Goal: Transaction & Acquisition: Book appointment/travel/reservation

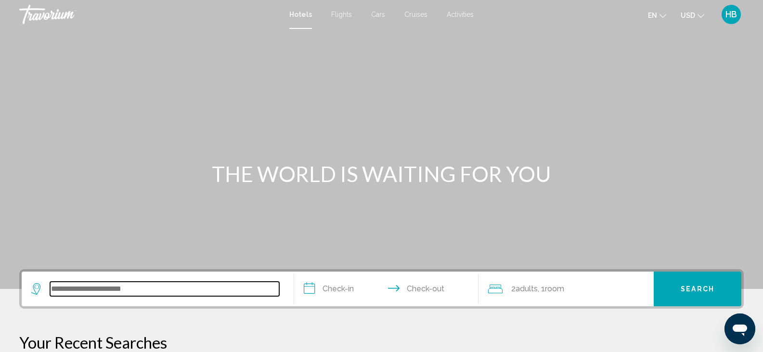
click at [128, 289] on input "Search widget" at bounding box center [164, 288] width 229 height 14
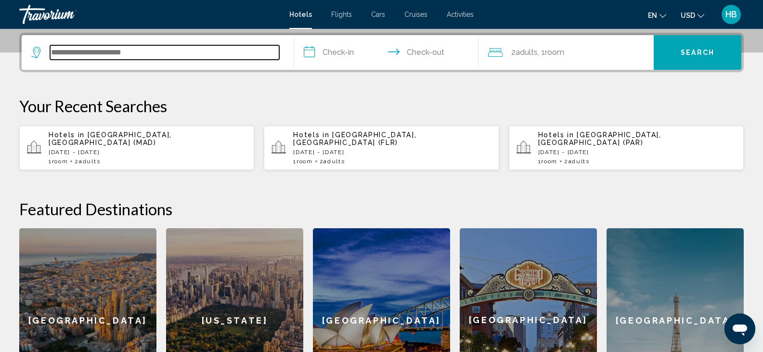
scroll to position [238, 0]
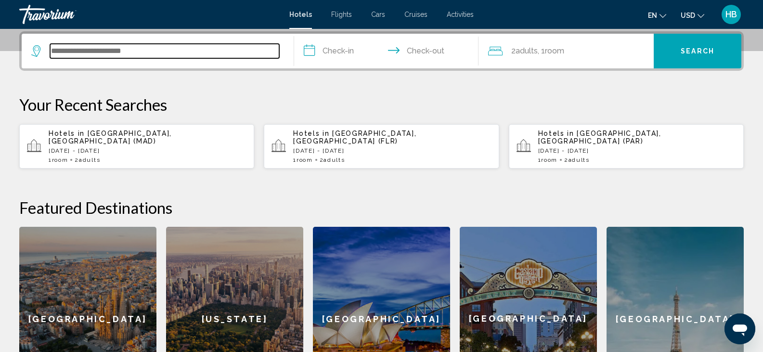
click at [191, 51] on input "Search widget" at bounding box center [164, 51] width 229 height 14
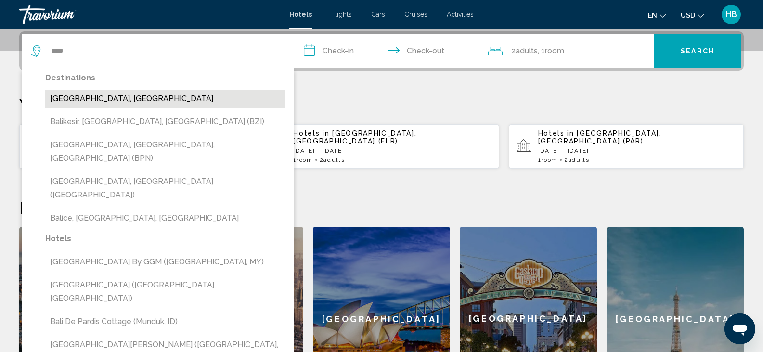
click at [85, 101] on button "[GEOGRAPHIC_DATA], [GEOGRAPHIC_DATA]" at bounding box center [164, 98] width 239 height 18
type input "**********"
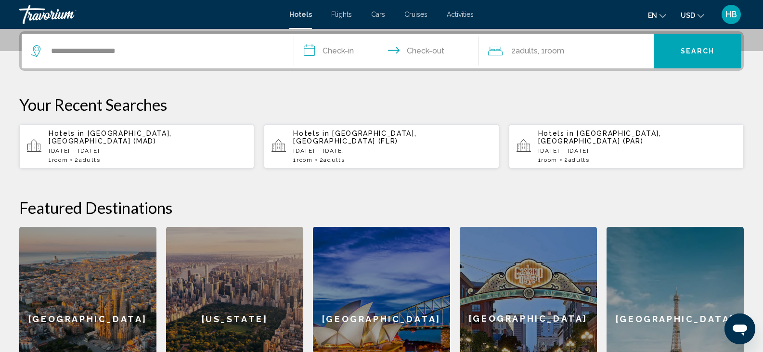
click at [342, 53] on input "**********" at bounding box center [388, 53] width 189 height 38
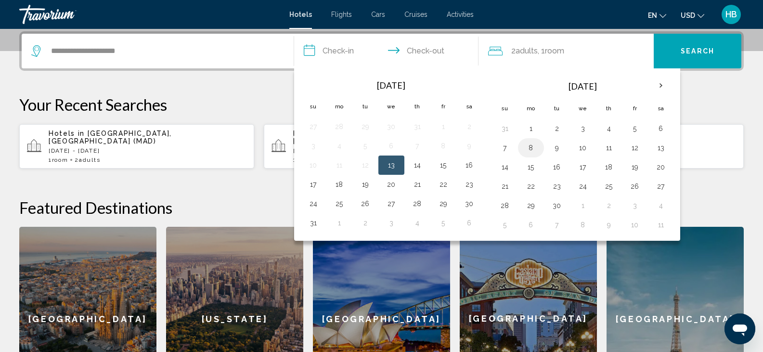
click at [532, 146] on button "8" at bounding box center [530, 147] width 15 height 13
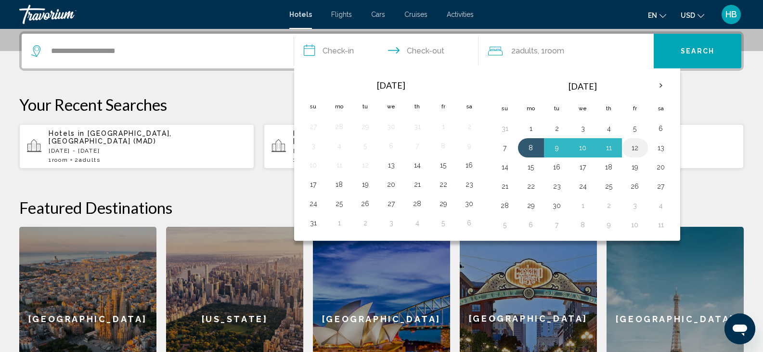
click at [637, 148] on button "12" at bounding box center [634, 147] width 15 height 13
type input "**********"
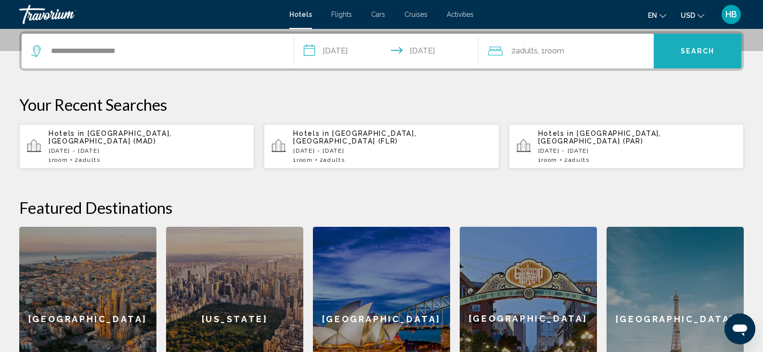
click at [677, 52] on button "Search" at bounding box center [697, 51] width 88 height 35
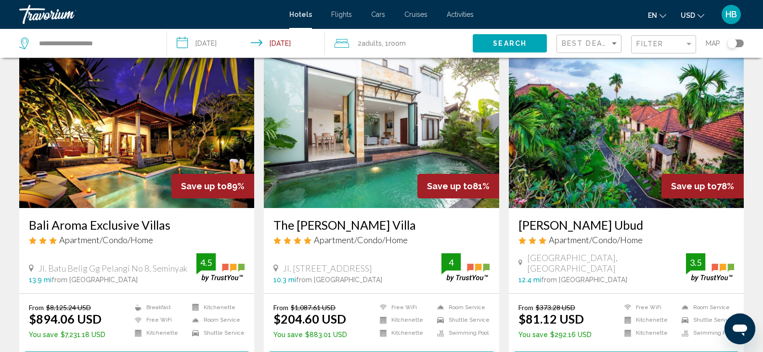
scroll to position [47, 0]
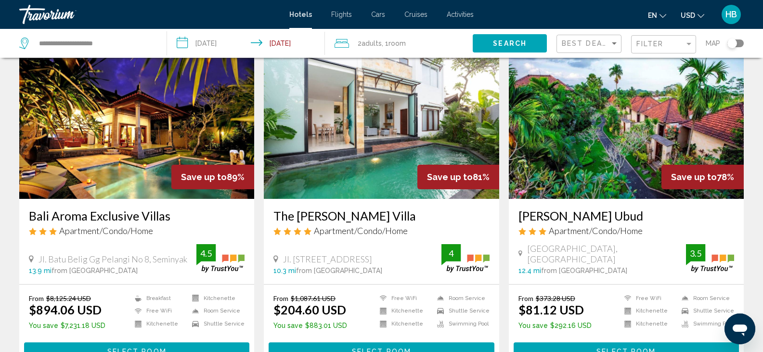
click at [178, 150] on img "Main content" at bounding box center [136, 122] width 235 height 154
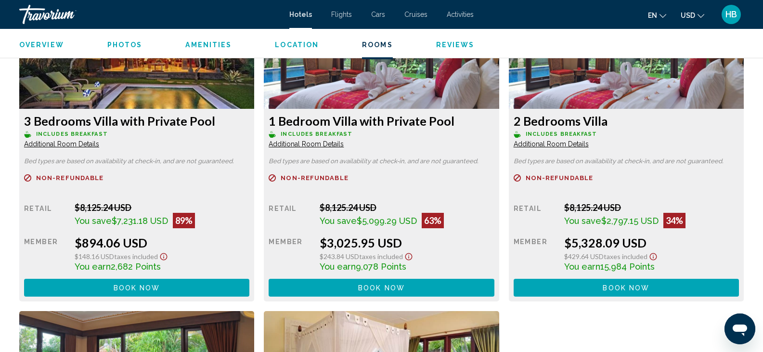
scroll to position [1381, 0]
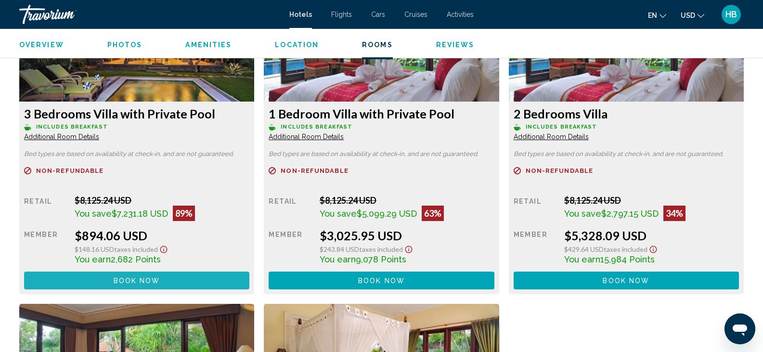
click at [153, 279] on span "Book now" at bounding box center [137, 281] width 47 height 8
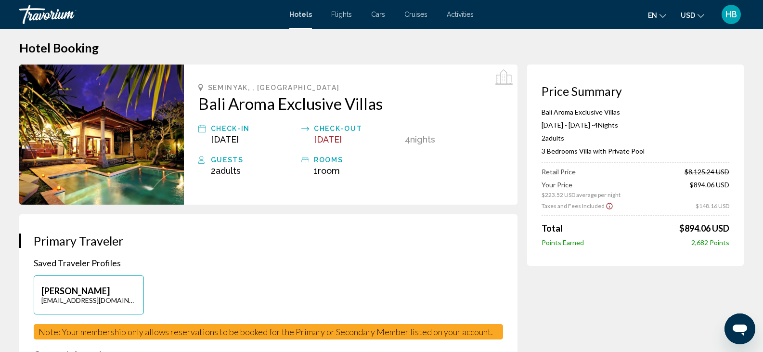
scroll to position [26, 0]
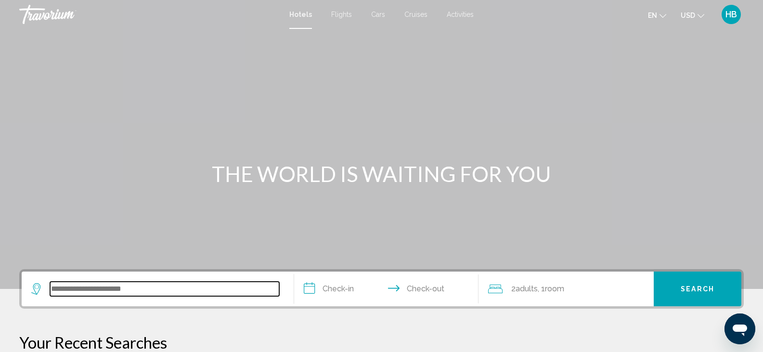
click at [152, 288] on input "Search widget" at bounding box center [164, 288] width 229 height 14
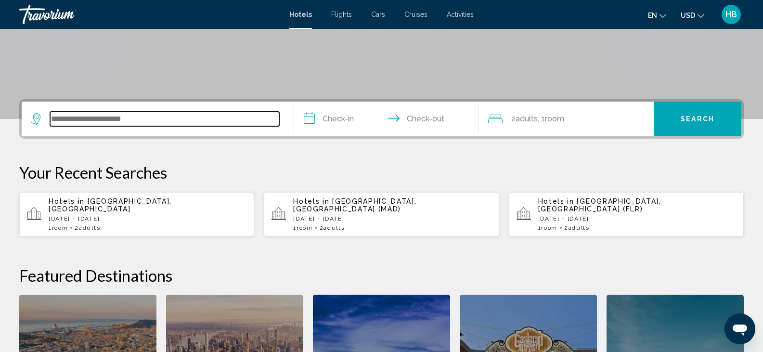
scroll to position [238, 0]
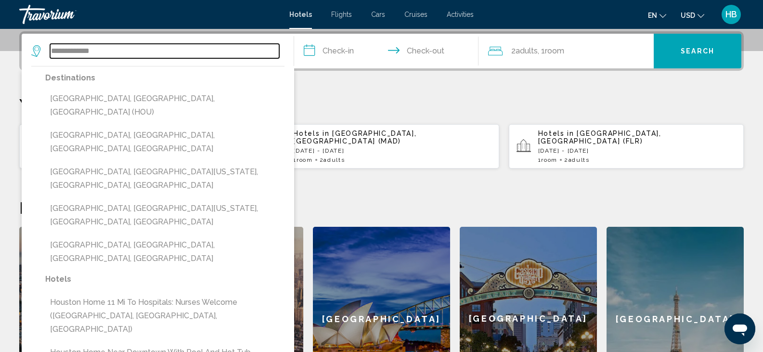
type input "**********"
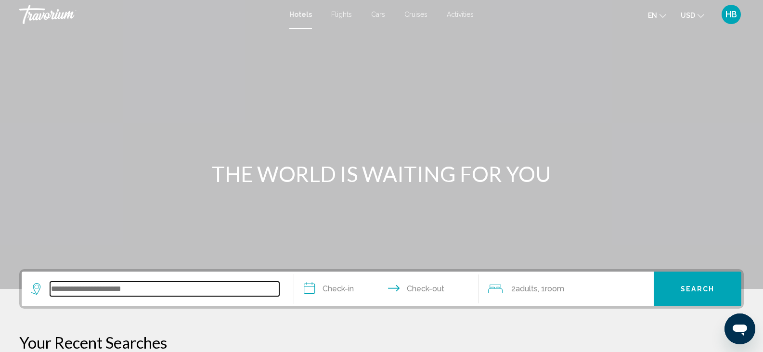
click at [186, 294] on input "Search widget" at bounding box center [164, 288] width 229 height 14
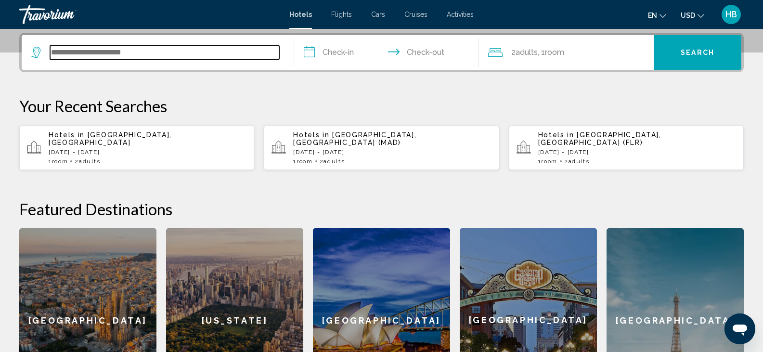
scroll to position [238, 0]
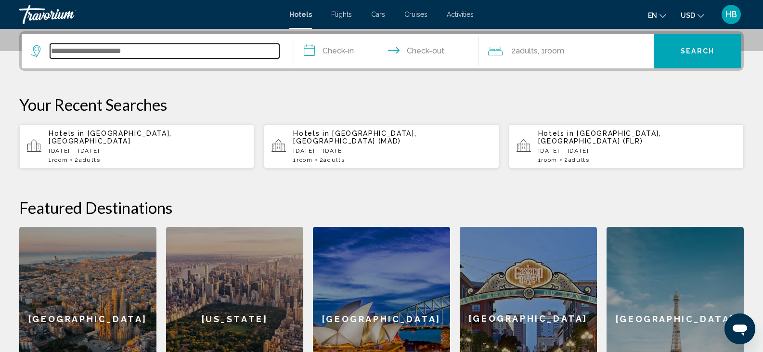
click at [143, 53] on input "Search widget" at bounding box center [164, 51] width 229 height 14
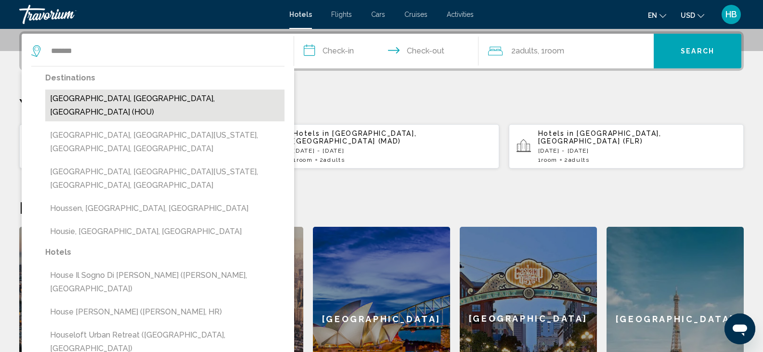
click at [145, 97] on button "[GEOGRAPHIC_DATA], [GEOGRAPHIC_DATA], [GEOGRAPHIC_DATA] (HOU)" at bounding box center [164, 105] width 239 height 32
type input "**********"
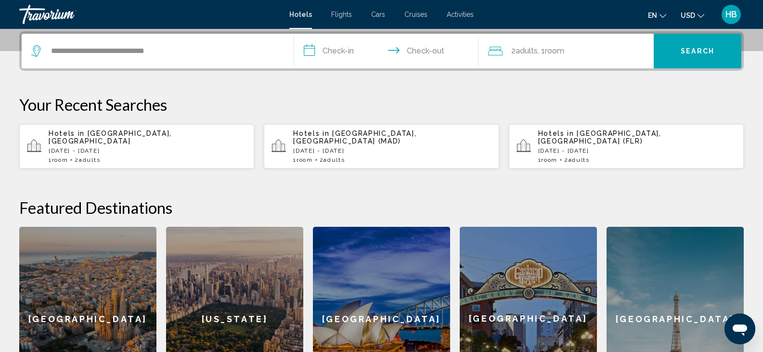
click at [339, 50] on input "**********" at bounding box center [388, 53] width 189 height 38
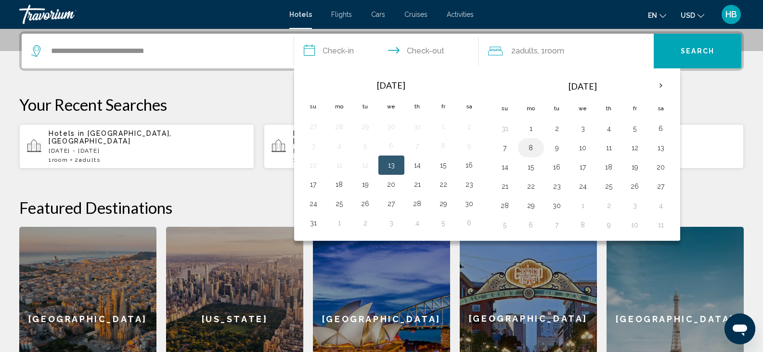
click at [530, 148] on button "8" at bounding box center [530, 147] width 15 height 13
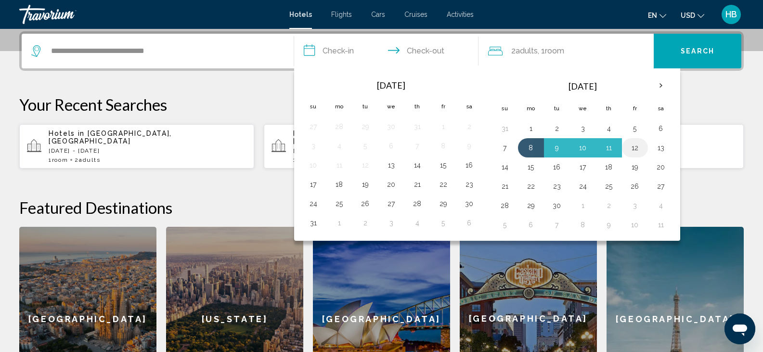
click at [638, 145] on button "12" at bounding box center [634, 147] width 15 height 13
type input "**********"
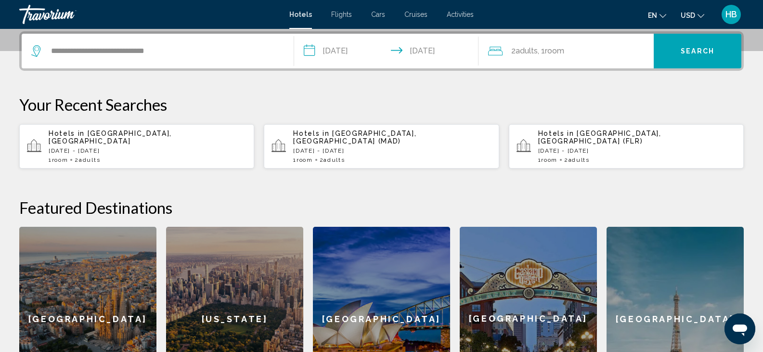
click at [690, 49] on span "Search" at bounding box center [697, 52] width 34 height 8
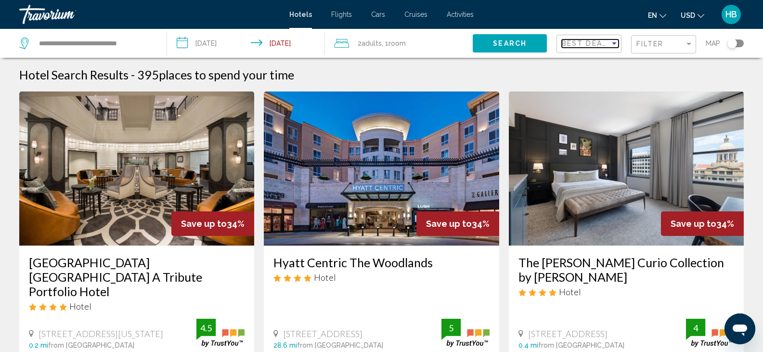
click at [597, 42] on span "Best Deals" at bounding box center [587, 43] width 51 height 8
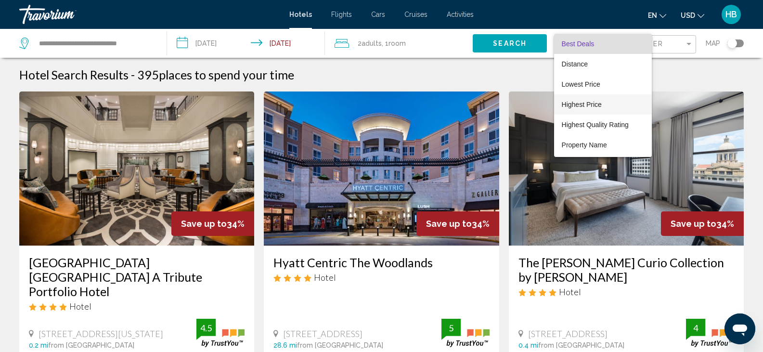
click at [585, 102] on span "Highest Price" at bounding box center [582, 105] width 40 height 8
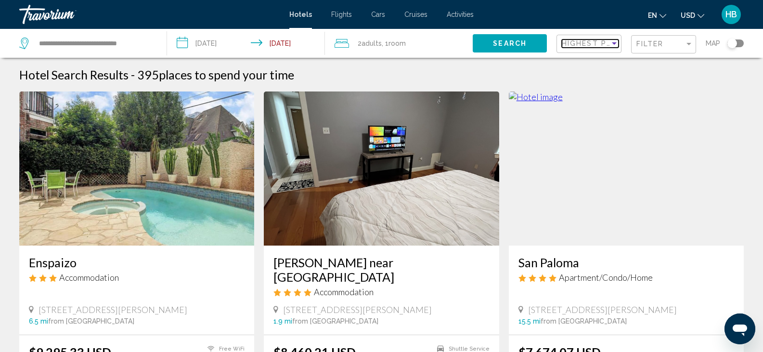
click at [586, 39] on span "Highest Price" at bounding box center [593, 43] width 63 height 8
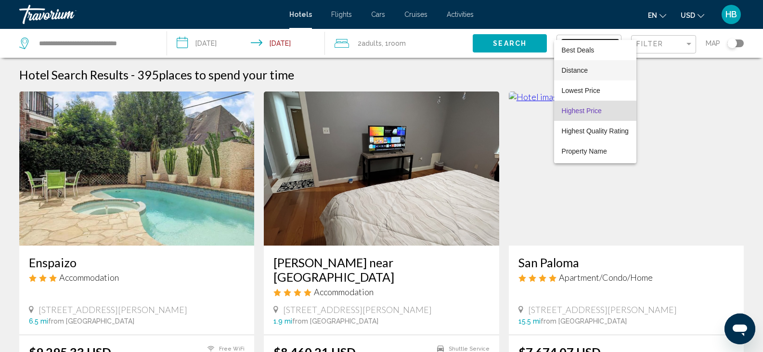
scroll to position [18, 0]
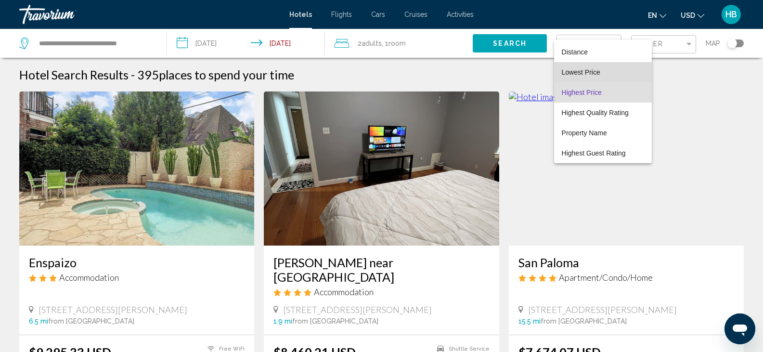
click at [606, 74] on span "Lowest Price" at bounding box center [603, 72] width 82 height 20
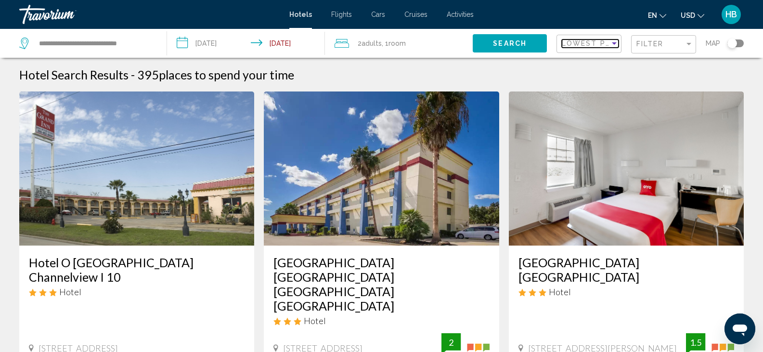
click at [604, 43] on span "Lowest Price" at bounding box center [593, 43] width 62 height 8
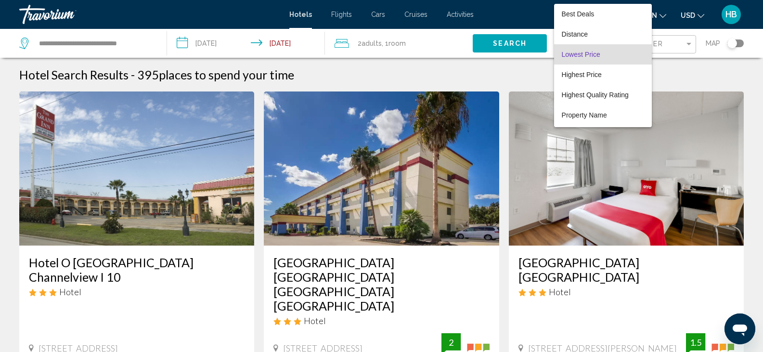
scroll to position [11, 0]
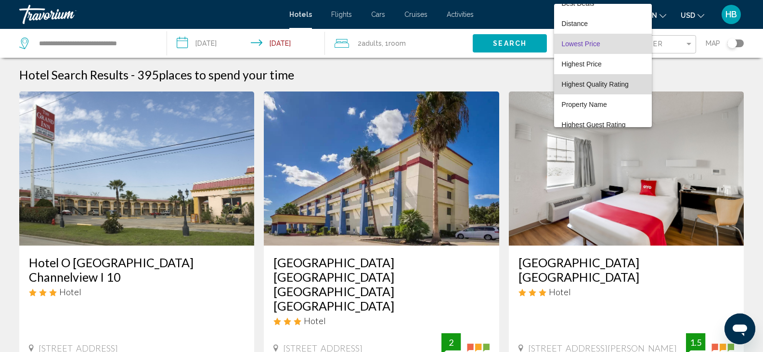
click at [604, 82] on span "Highest Quality Rating" at bounding box center [595, 84] width 67 height 8
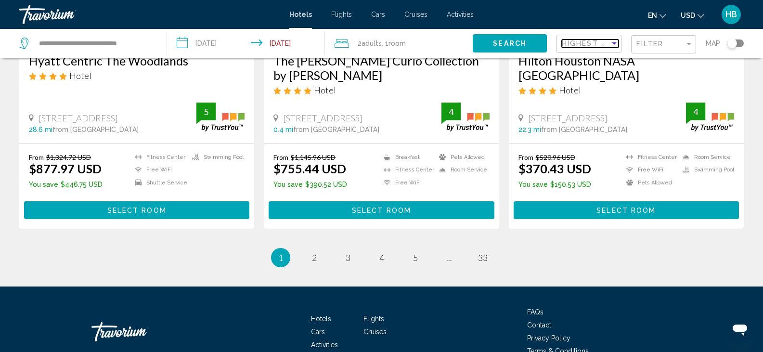
scroll to position [1313, 0]
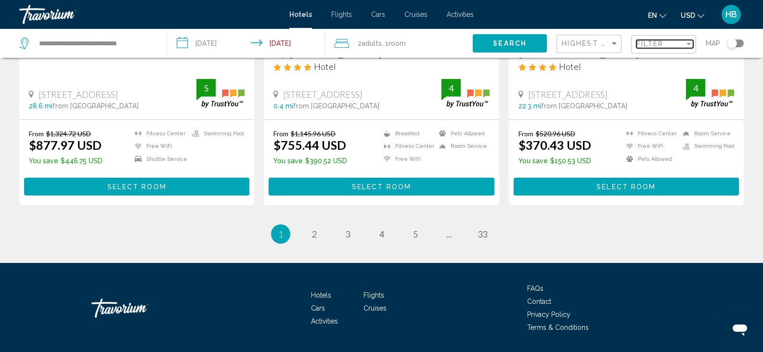
click at [648, 42] on span "Filter" at bounding box center [649, 44] width 27 height 8
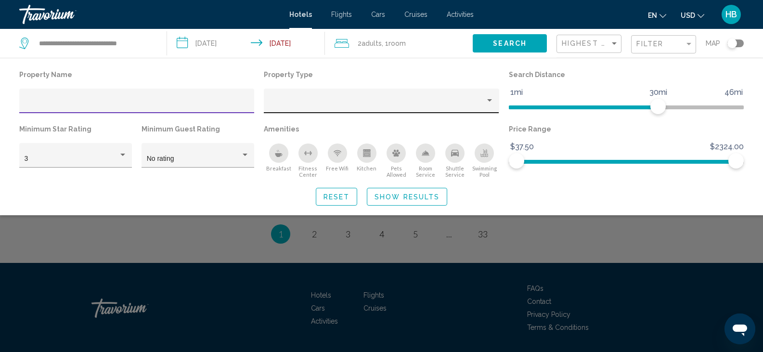
click at [370, 93] on div "Hotel Filters" at bounding box center [381, 101] width 235 height 25
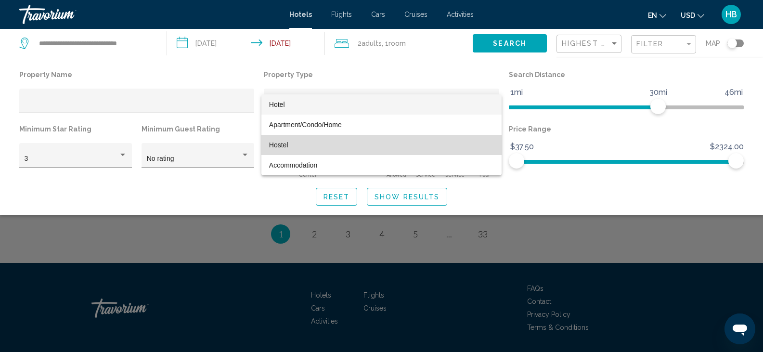
click at [285, 142] on span "Hostel" at bounding box center [278, 145] width 19 height 8
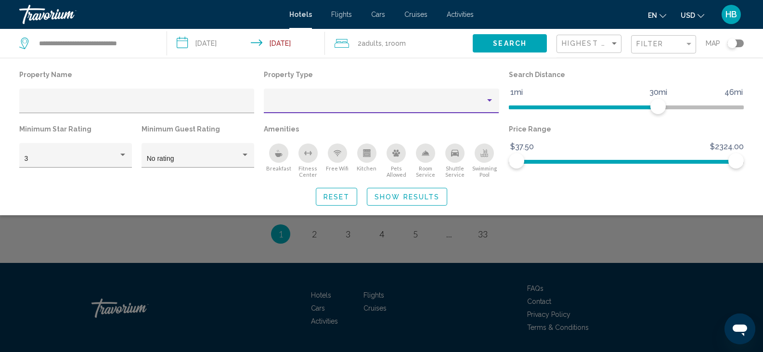
scroll to position [230, 0]
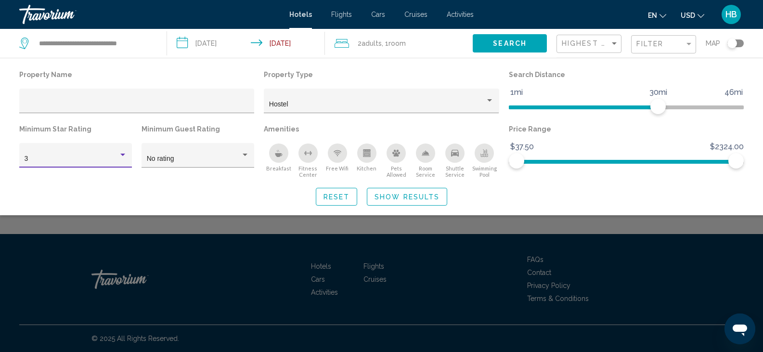
click at [82, 156] on div "3" at bounding box center [72, 159] width 94 height 8
click at [82, 156] on span "3" at bounding box center [76, 159] width 102 height 20
click at [501, 41] on span "Search" at bounding box center [510, 44] width 34 height 8
click at [657, 40] on span "Filter" at bounding box center [649, 44] width 27 height 8
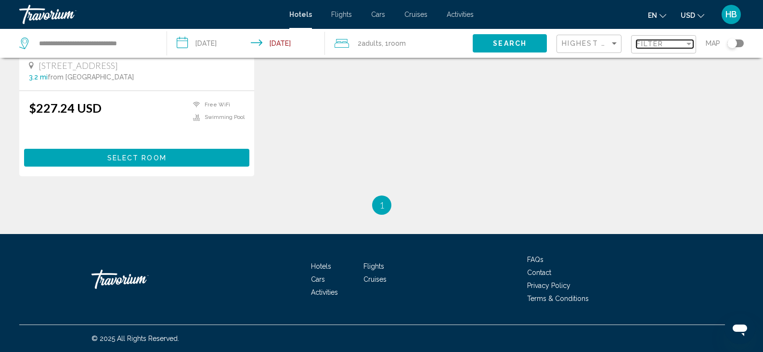
scroll to position [0, 0]
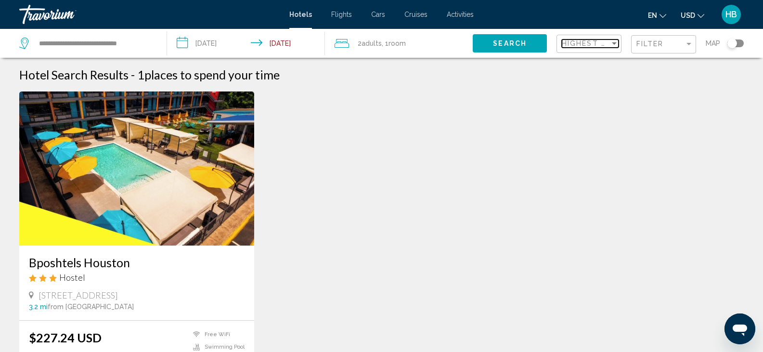
click at [601, 43] on span "Highest Quality Rating" at bounding box center [616, 43] width 108 height 8
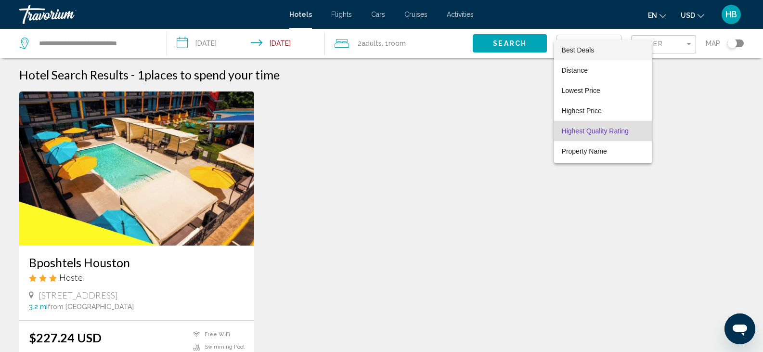
click at [604, 51] on span "Best Deals" at bounding box center [603, 50] width 82 height 20
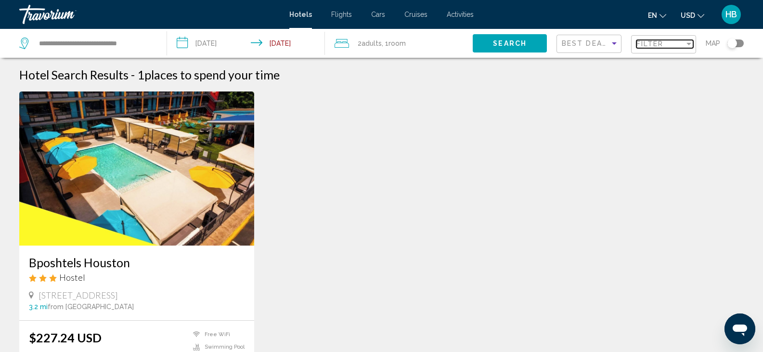
click at [665, 40] on div "Filter" at bounding box center [660, 44] width 48 height 8
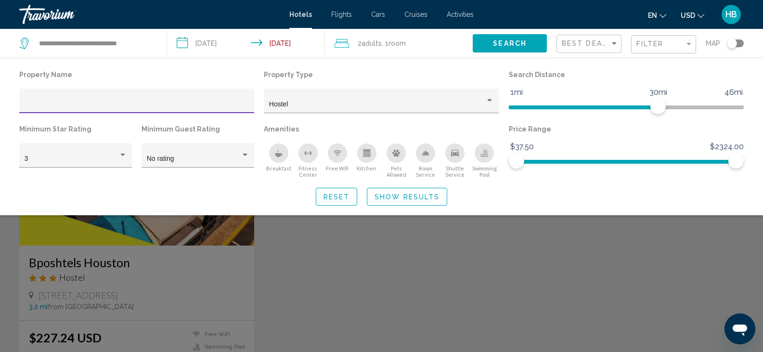
click at [526, 43] on button "Search" at bounding box center [510, 43] width 74 height 18
click at [526, 40] on button "Search" at bounding box center [510, 43] width 74 height 18
click at [424, 198] on span "Show Results" at bounding box center [406, 197] width 65 height 8
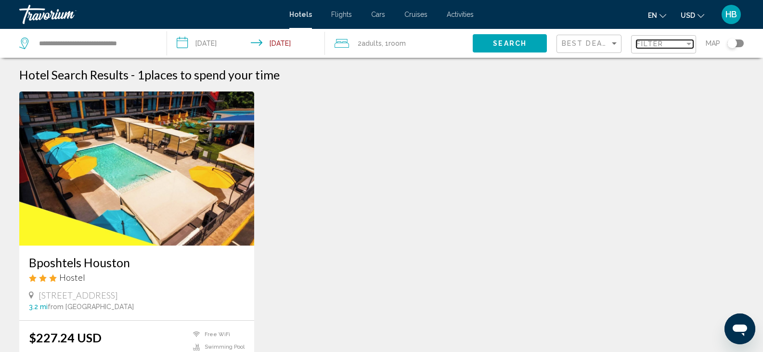
click at [670, 43] on div "Filter" at bounding box center [660, 44] width 48 height 8
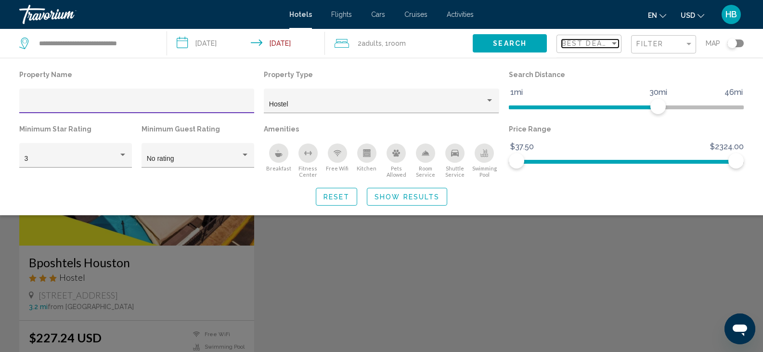
click at [586, 43] on span "Best Deals" at bounding box center [587, 43] width 51 height 8
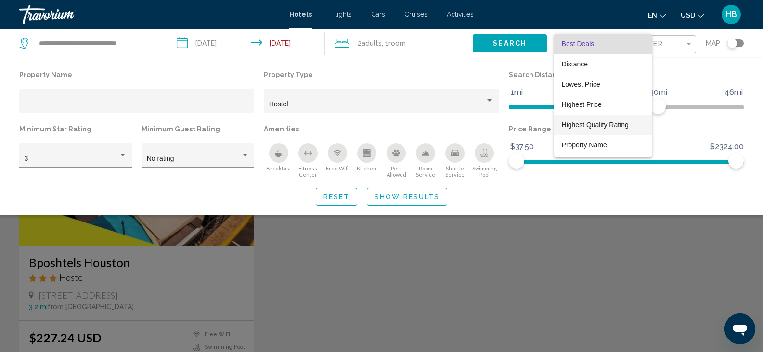
click at [589, 123] on span "Highest Quality Rating" at bounding box center [595, 125] width 67 height 8
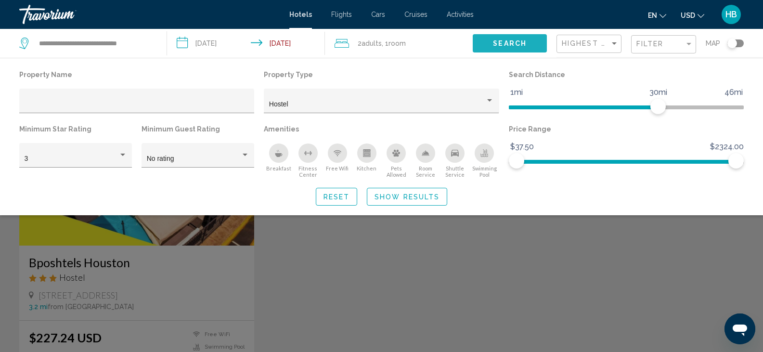
click at [528, 40] on button "Search" at bounding box center [510, 43] width 74 height 18
click at [93, 149] on div "3" at bounding box center [76, 158] width 102 height 20
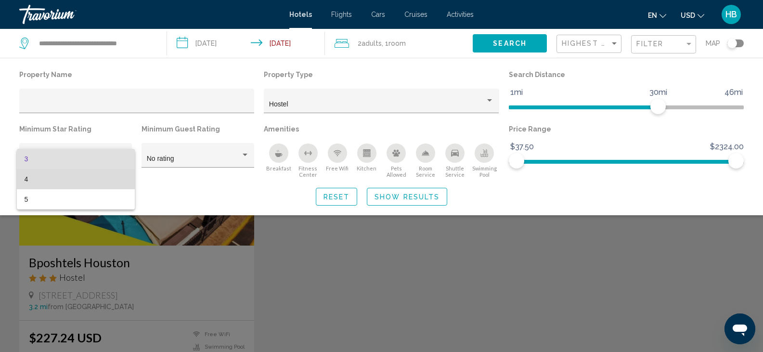
click at [63, 177] on span "4" at bounding box center [76, 179] width 102 height 20
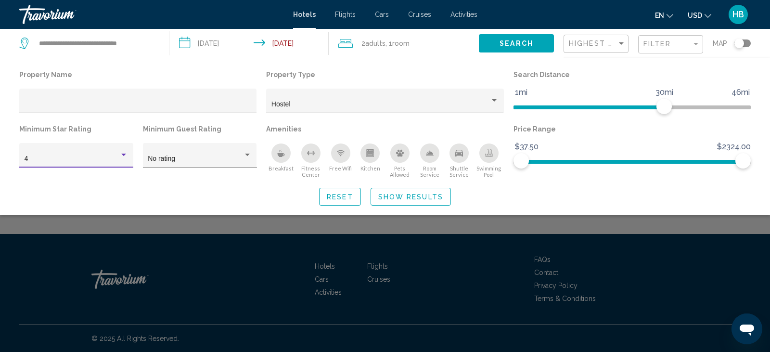
click at [524, 44] on span "Search" at bounding box center [516, 44] width 34 height 8
click at [666, 44] on span "Filter" at bounding box center [656, 44] width 27 height 8
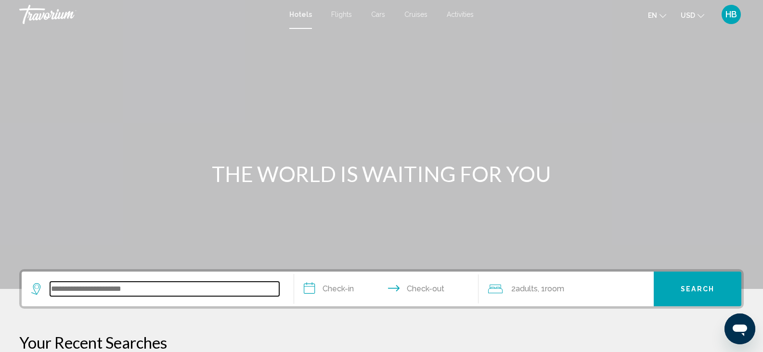
click at [162, 292] on input "Search widget" at bounding box center [164, 288] width 229 height 14
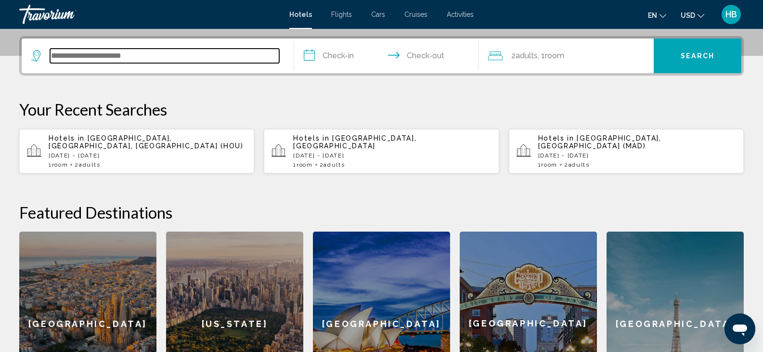
scroll to position [238, 0]
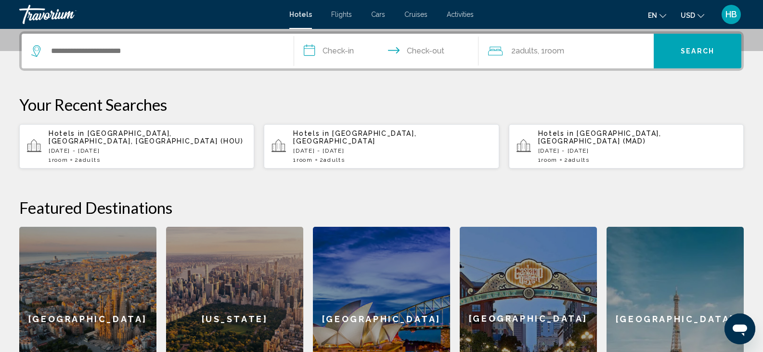
click at [132, 147] on p "[DATE] - [DATE]" at bounding box center [148, 150] width 198 height 7
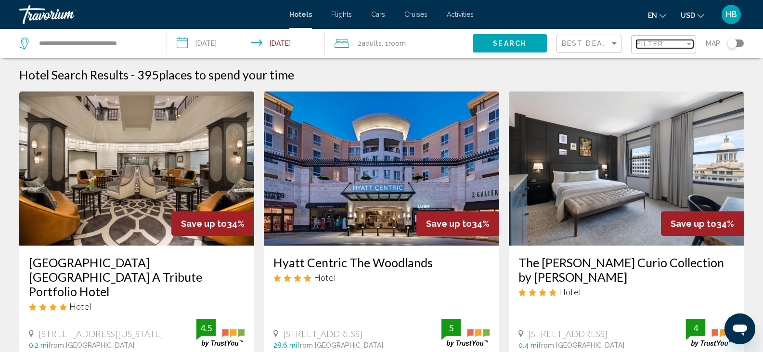
click at [646, 43] on span "Filter" at bounding box center [649, 44] width 27 height 8
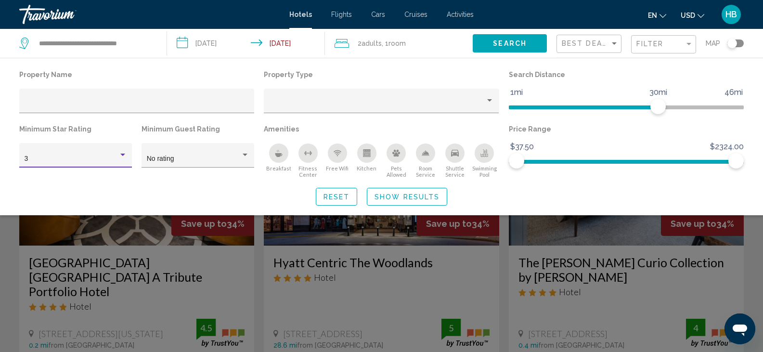
click at [97, 157] on div "3" at bounding box center [72, 159] width 94 height 8
click at [89, 158] on span "3" at bounding box center [76, 159] width 102 height 20
click at [597, 43] on span "Best Deals" at bounding box center [587, 43] width 51 height 8
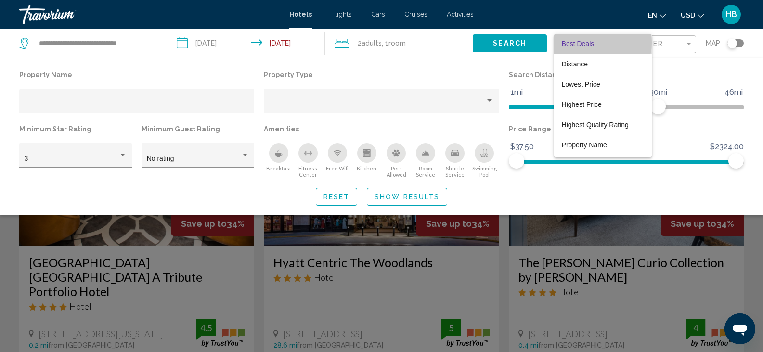
click at [598, 43] on span "Best Deals" at bounding box center [603, 44] width 82 height 20
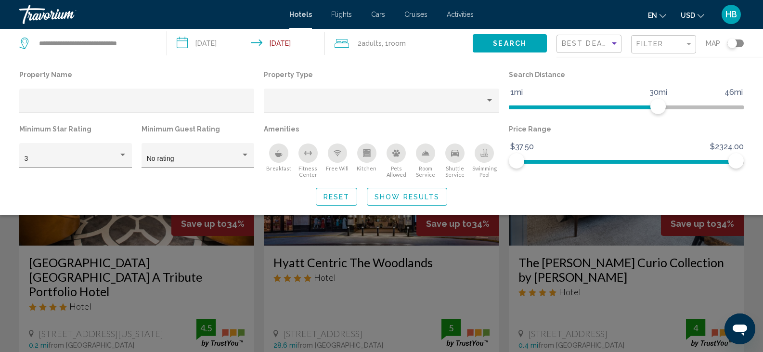
click at [653, 67] on div "Property Name Property Type Search Distance 1mi 46mi 30mi Minimum Star Rating 3…" at bounding box center [381, 136] width 763 height 157
click at [668, 42] on div "Filter" at bounding box center [660, 44] width 48 height 8
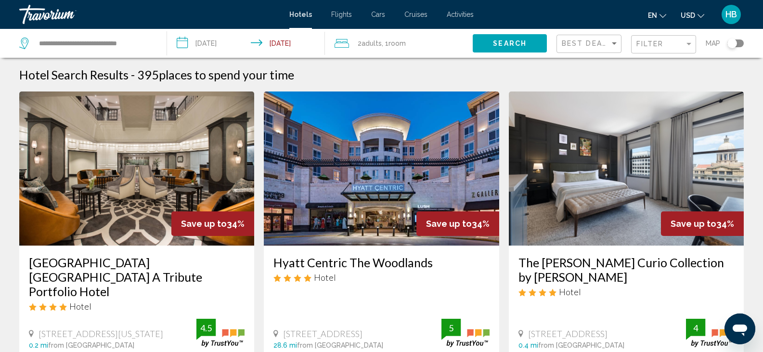
click at [168, 187] on img "Main content" at bounding box center [136, 168] width 235 height 154
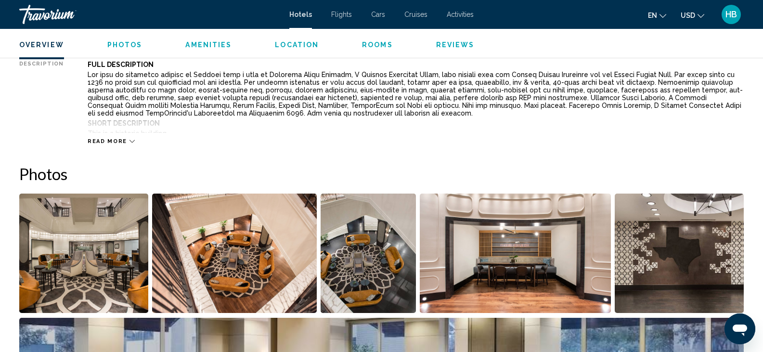
scroll to position [367, 0]
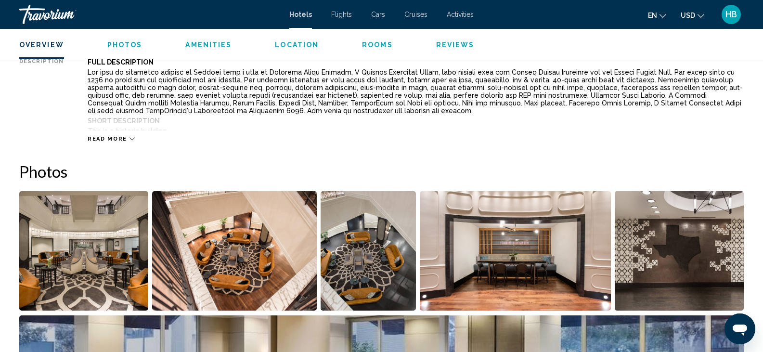
click at [80, 241] on img "Open full-screen image slider" at bounding box center [83, 250] width 129 height 119
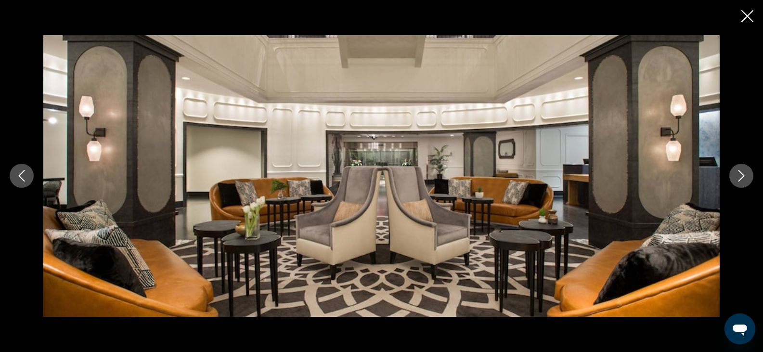
click at [735, 175] on icon "Next image" at bounding box center [741, 176] width 12 height 12
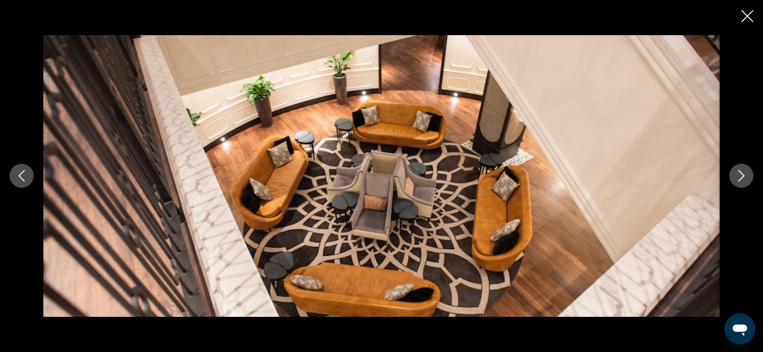
click at [748, 14] on icon "Close slideshow" at bounding box center [747, 16] width 12 height 12
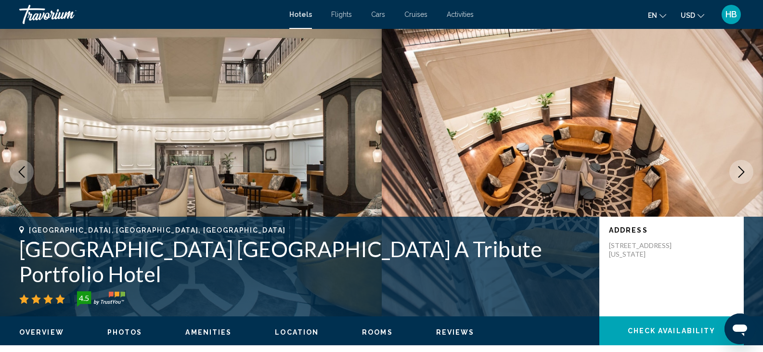
scroll to position [0, 0]
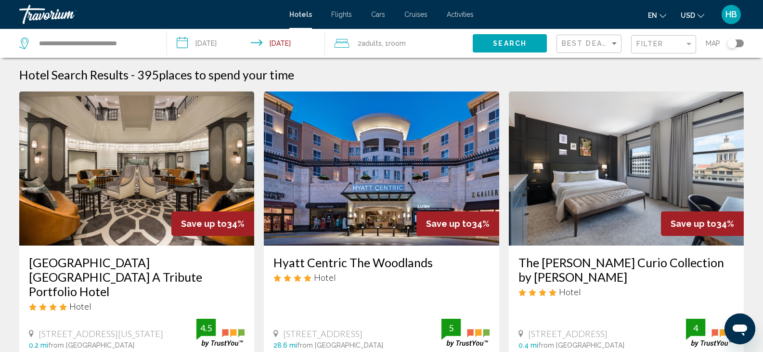
click at [626, 155] on img "Main content" at bounding box center [626, 168] width 235 height 154
click at [380, 183] on img "Main content" at bounding box center [381, 168] width 235 height 154
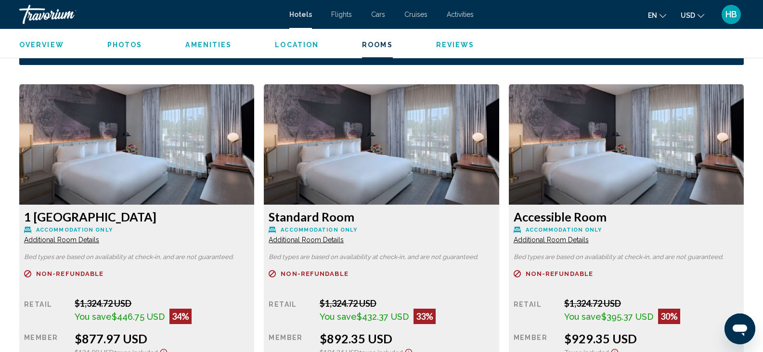
scroll to position [1288, 0]
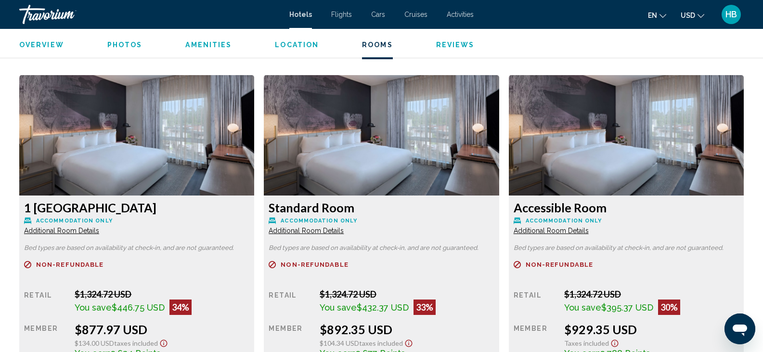
click at [152, 275] on div "Main content" at bounding box center [136, 276] width 225 height 6
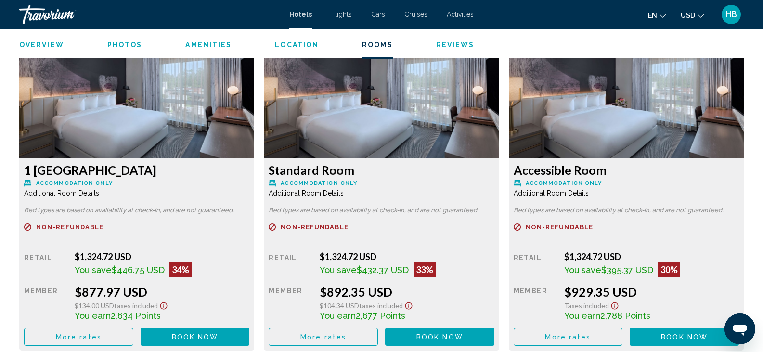
scroll to position [1326, 0]
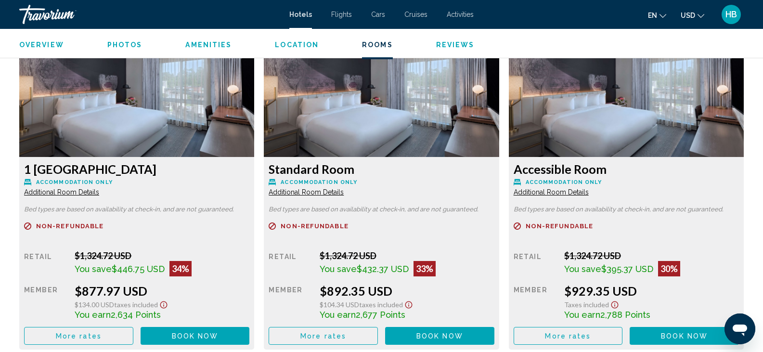
click at [199, 331] on button "Book now No longer available" at bounding box center [195, 336] width 109 height 18
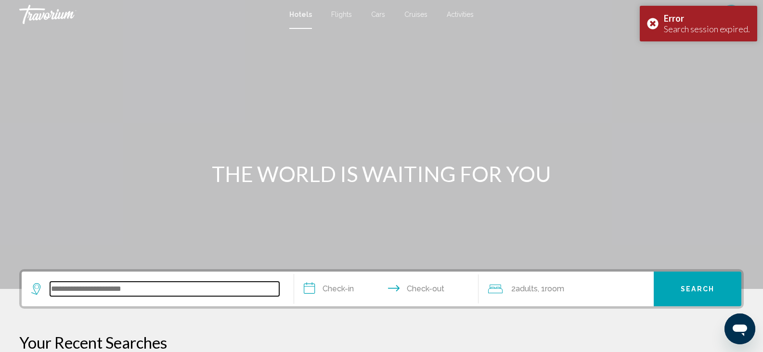
click at [191, 292] on input "Search widget" at bounding box center [164, 288] width 229 height 14
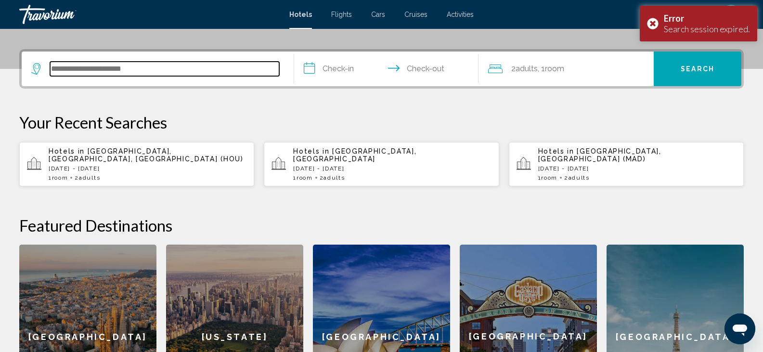
scroll to position [238, 0]
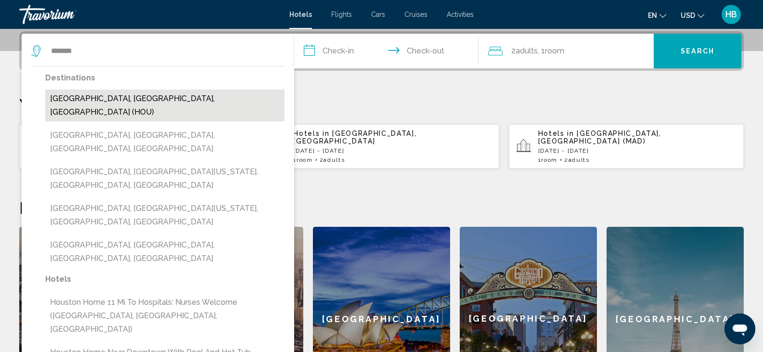
click at [131, 95] on button "[GEOGRAPHIC_DATA], [GEOGRAPHIC_DATA], [GEOGRAPHIC_DATA] (HOU)" at bounding box center [164, 105] width 239 height 32
type input "**********"
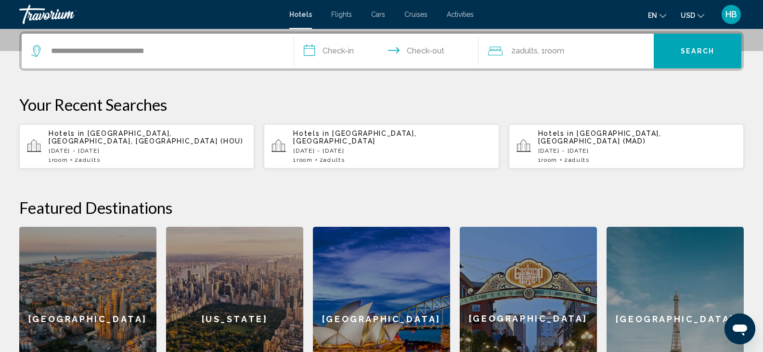
click at [157, 133] on span "[GEOGRAPHIC_DATA], [GEOGRAPHIC_DATA], [GEOGRAPHIC_DATA] (HOU)" at bounding box center [146, 136] width 195 height 15
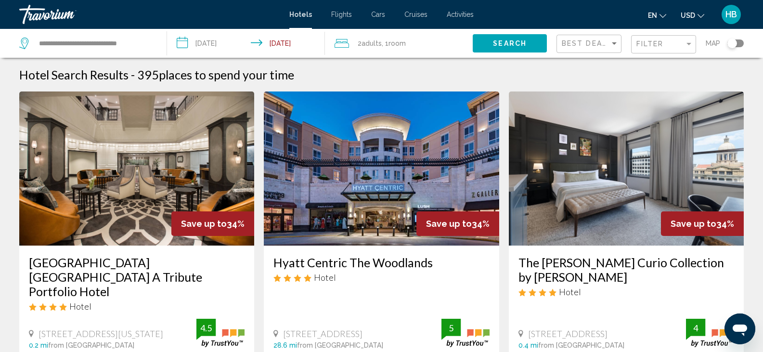
click at [409, 170] on img "Main content" at bounding box center [381, 168] width 235 height 154
click at [377, 199] on img "Main content" at bounding box center [381, 168] width 235 height 154
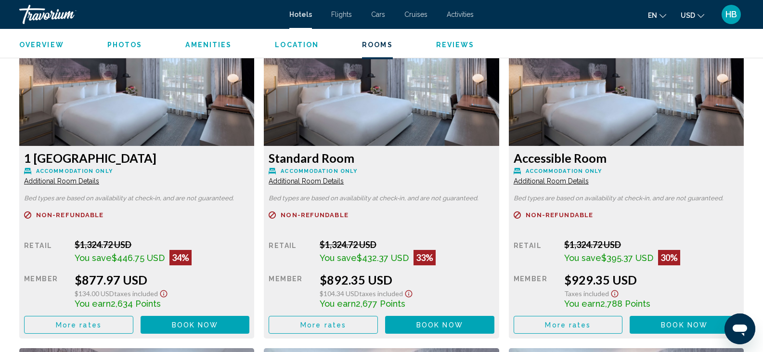
scroll to position [1342, 0]
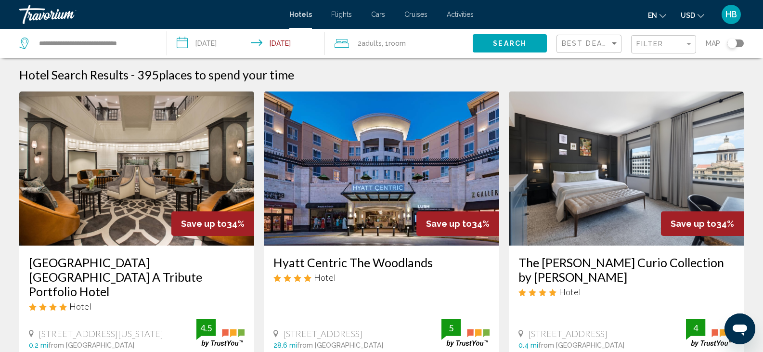
click at [445, 167] on img "Main content" at bounding box center [381, 168] width 235 height 154
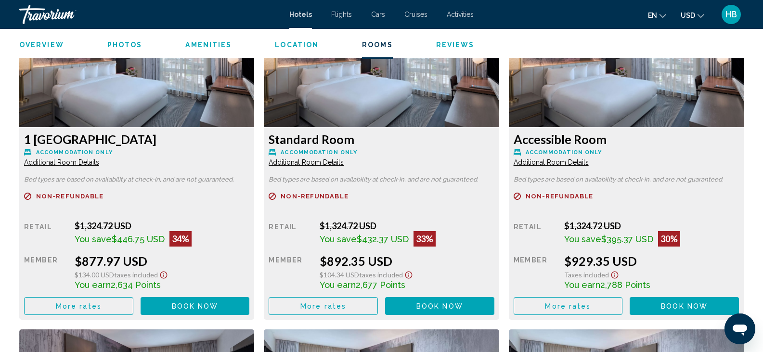
scroll to position [1332, 0]
